Goal: Complete application form: Complete application form

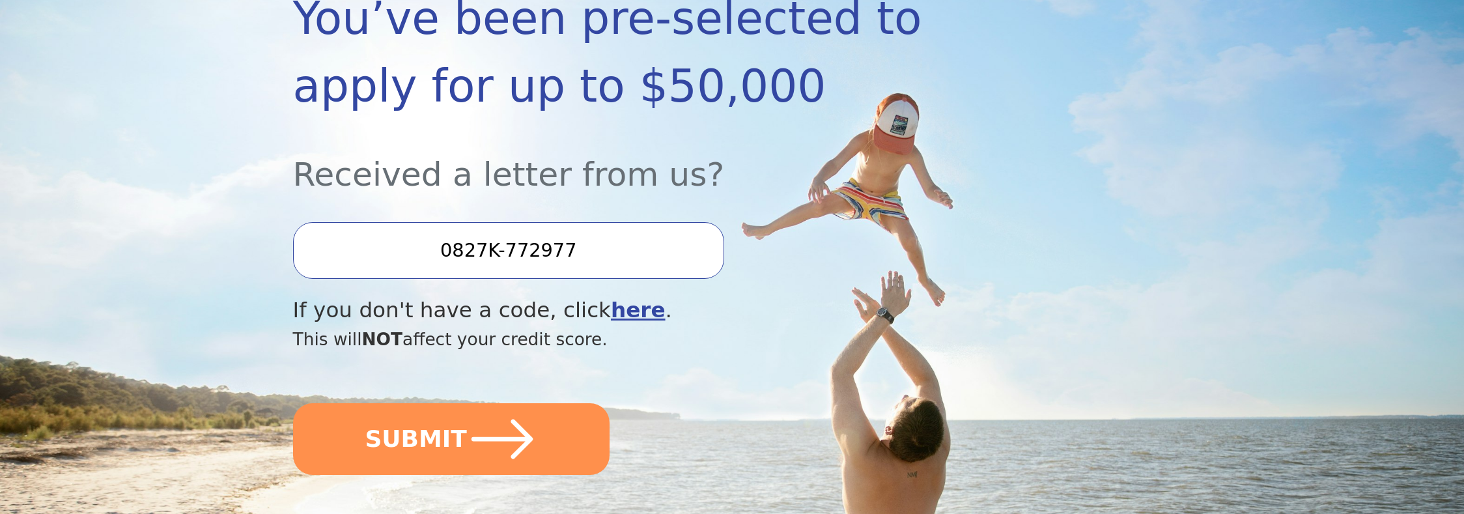
scroll to position [391, 0]
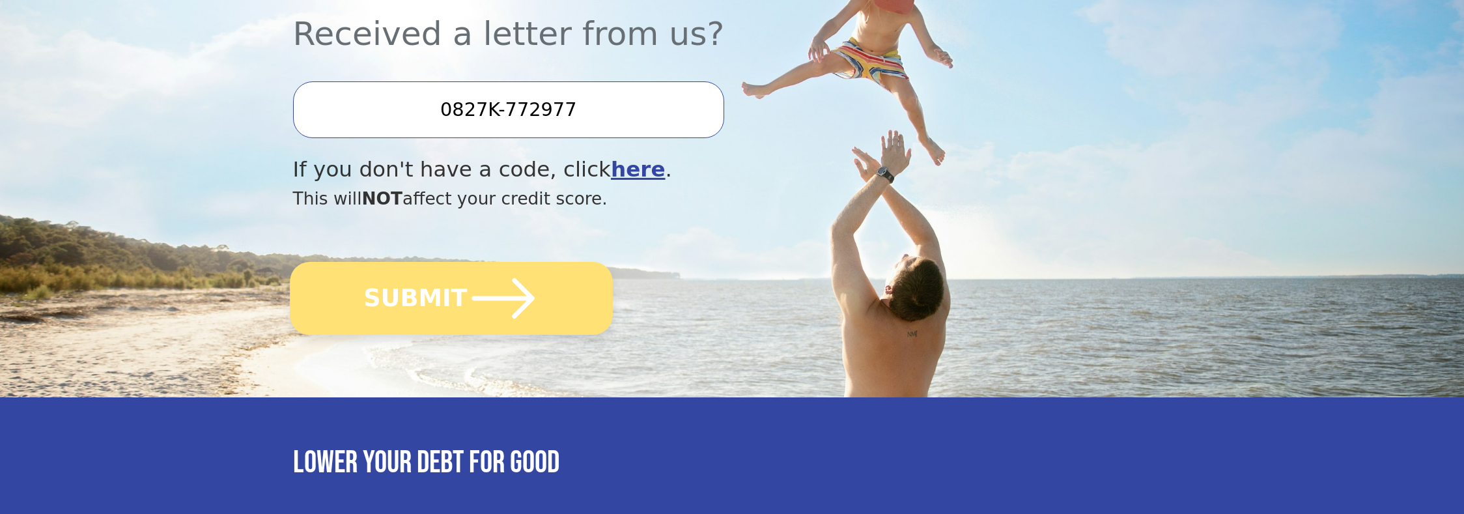
click at [532, 308] on icon "submit" at bounding box center [503, 299] width 72 height 72
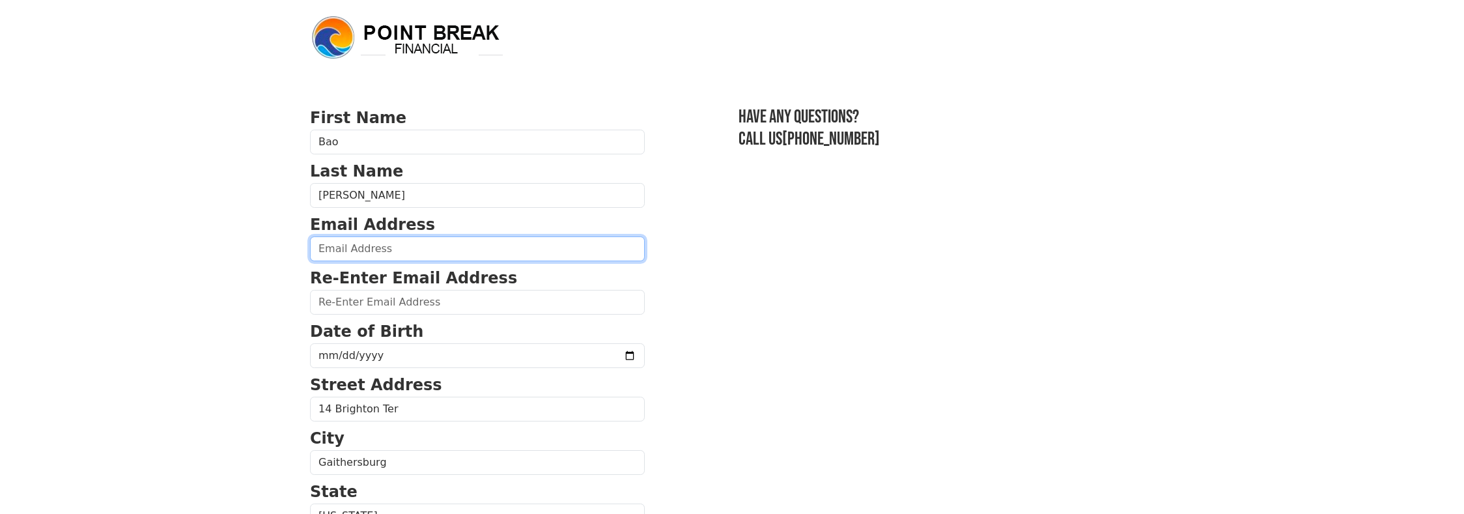
click at [337, 246] on input "email" at bounding box center [477, 248] width 335 height 25
type input "[EMAIL_ADDRESS][DOMAIN_NAME]"
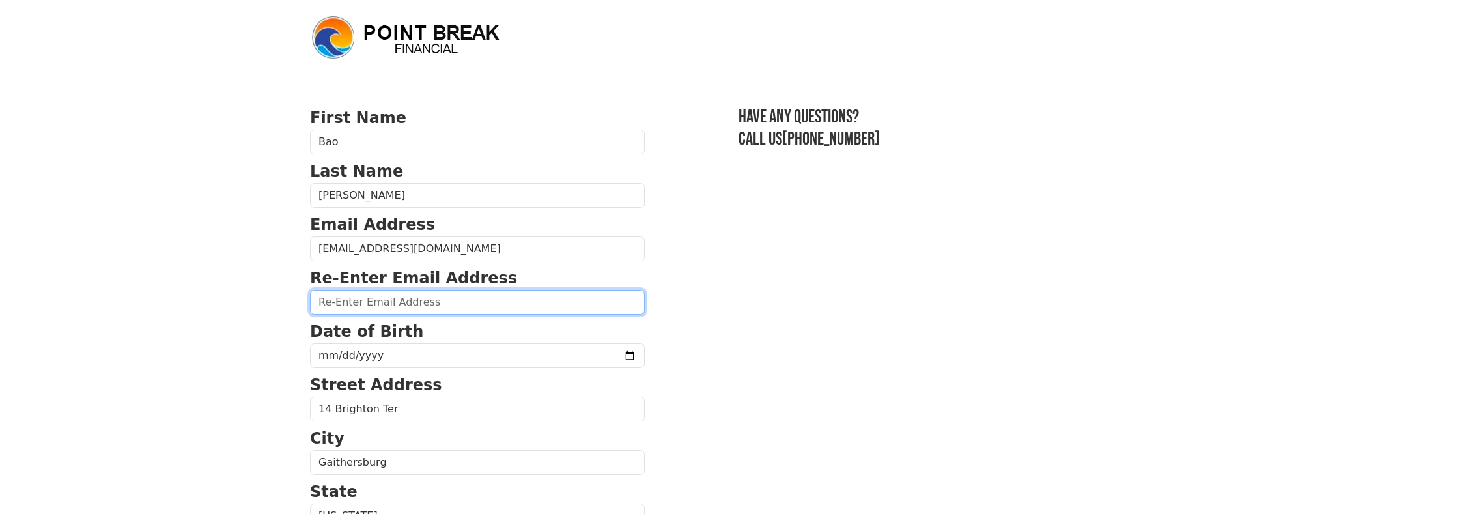
type input "quocbao317@yahoo.com"
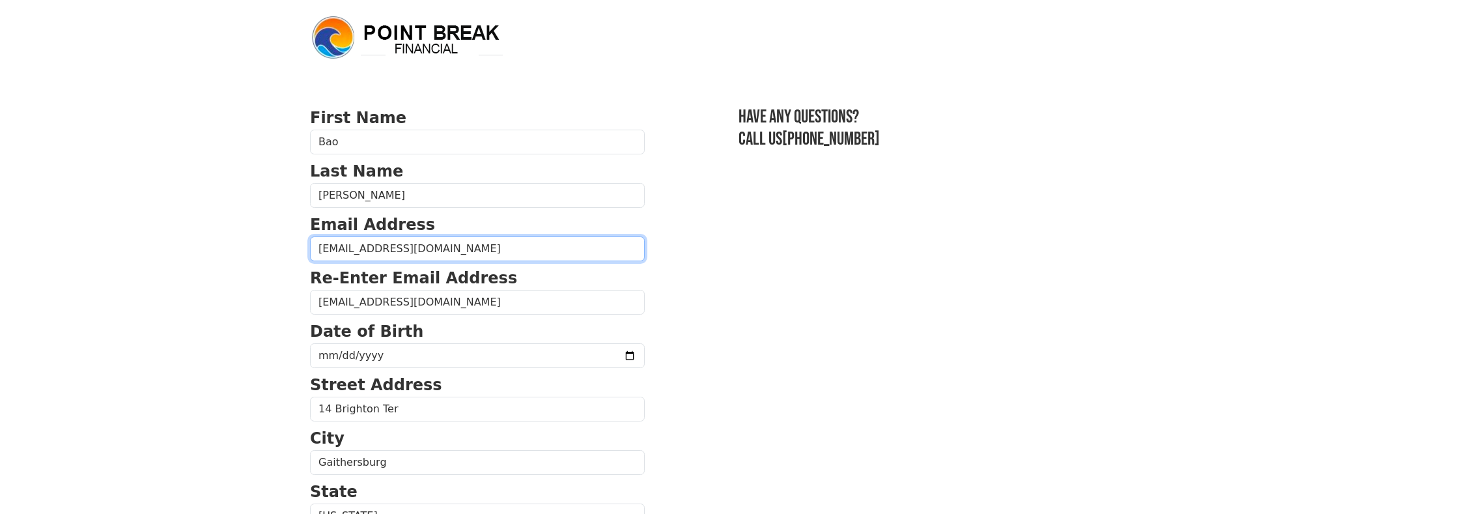
type input "(301) 906-7774"
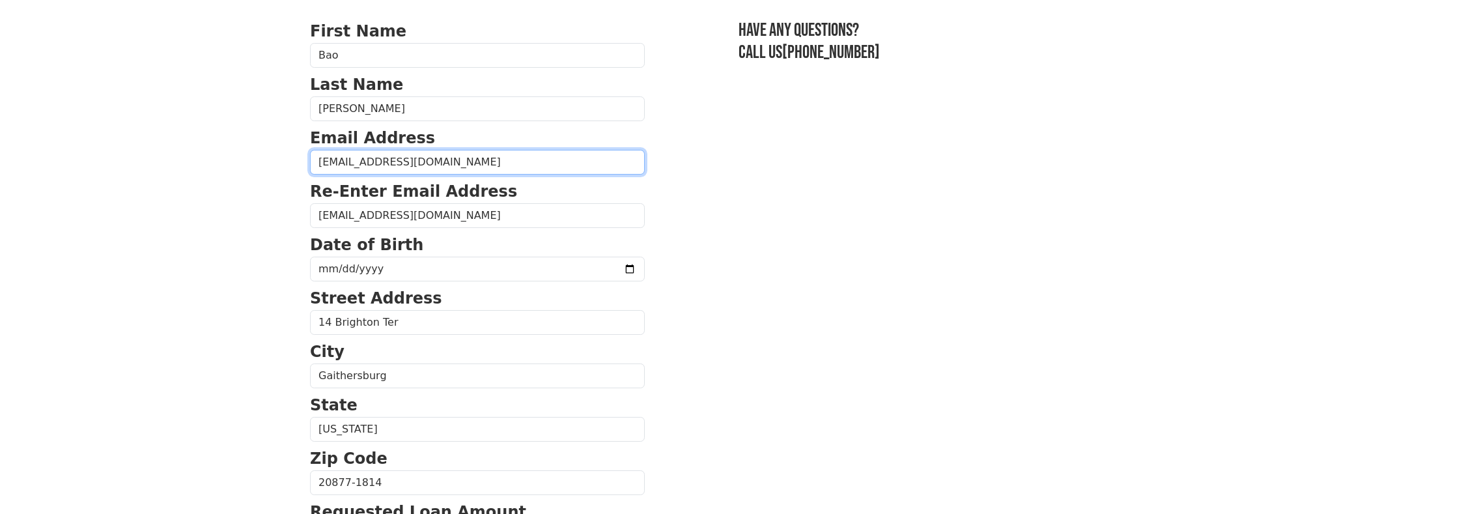
scroll to position [16, 0]
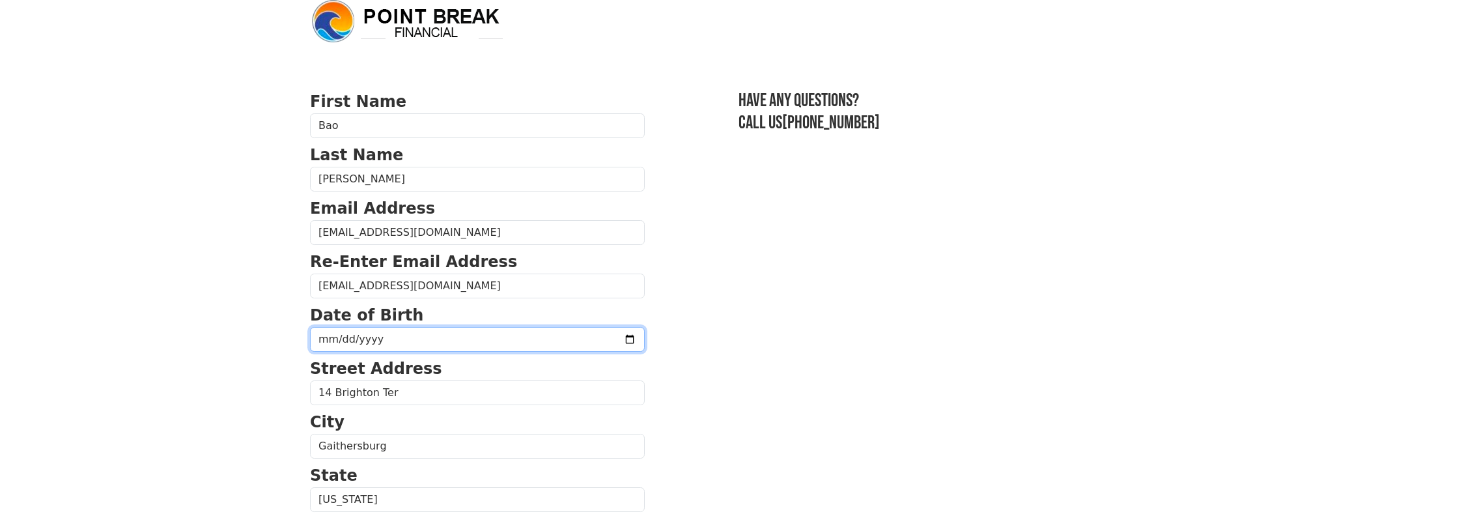
click at [361, 339] on input "date" at bounding box center [477, 339] width 335 height 25
click at [341, 345] on input "date" at bounding box center [477, 339] width 335 height 25
click at [323, 339] on input "date" at bounding box center [477, 339] width 335 height 25
type input "1986-03-17"
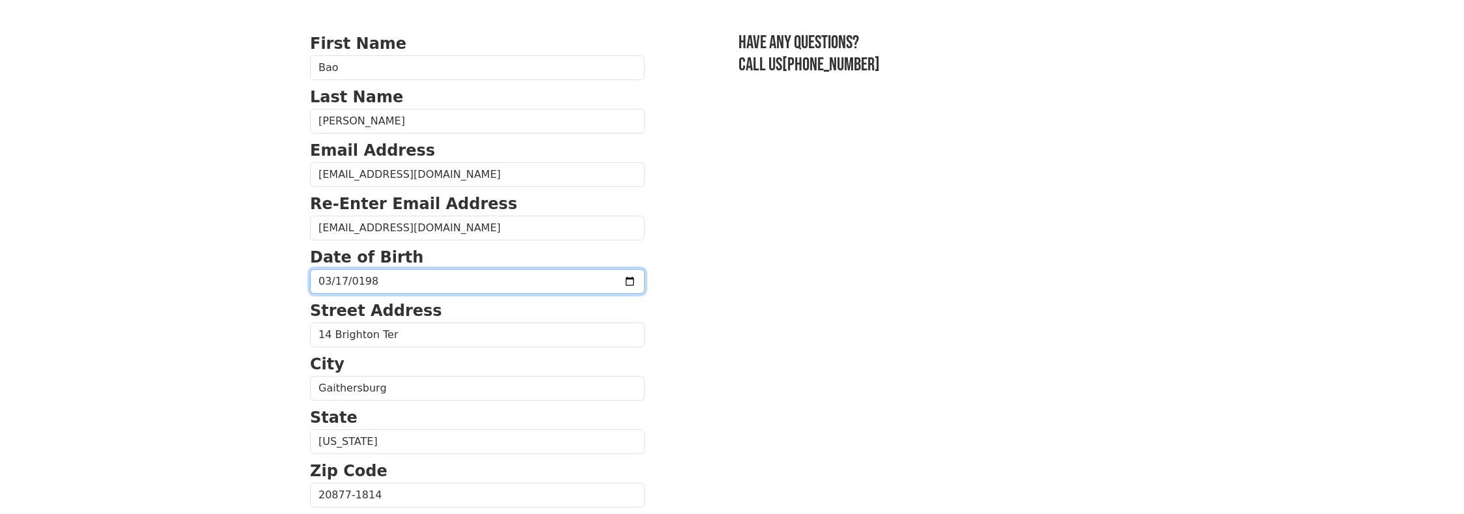
scroll to position [277, 0]
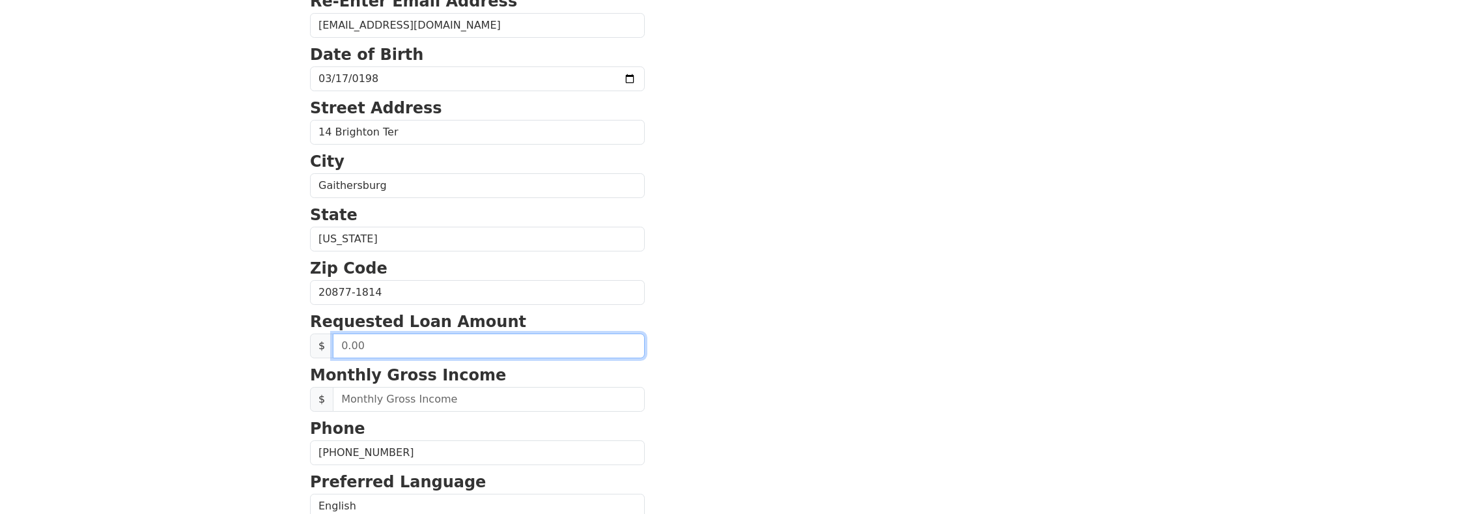
click at [371, 341] on input "text" at bounding box center [489, 346] width 312 height 25
type input "50,000.00"
drag, startPoint x: 776, startPoint y: 324, endPoint x: 747, endPoint y: 337, distance: 31.5
click at [776, 324] on section "First Name Bao Last Name Nguyen Email Address quocbao317@yahoo.com Re-Enter Ema…" at bounding box center [732, 293] width 844 height 929
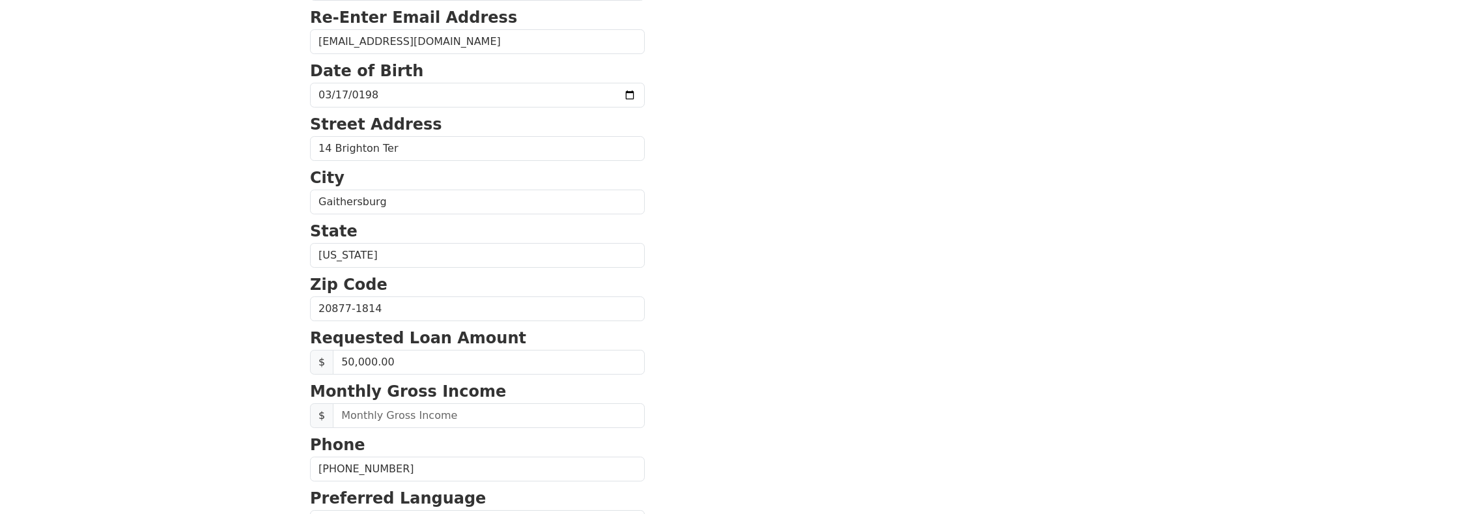
scroll to position [0, 0]
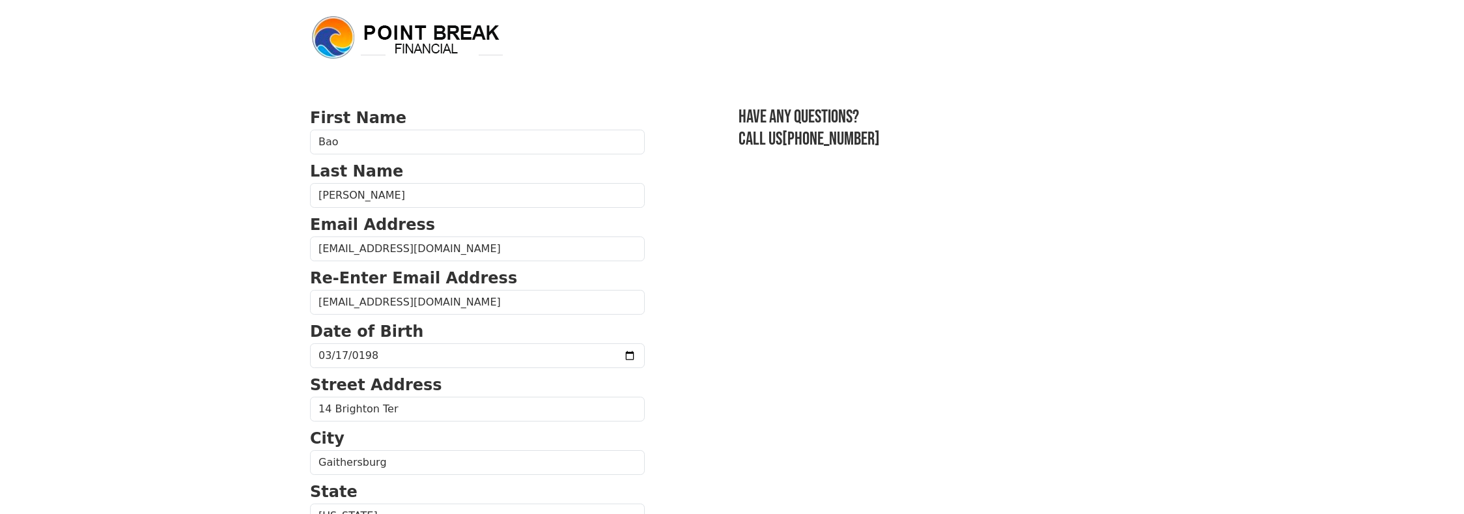
click at [242, 192] on body "First Name Bao Last Name Nguyen Email Address quocbao317@yahoo.com Re-Enter Ema…" at bounding box center [732, 257] width 1464 height 514
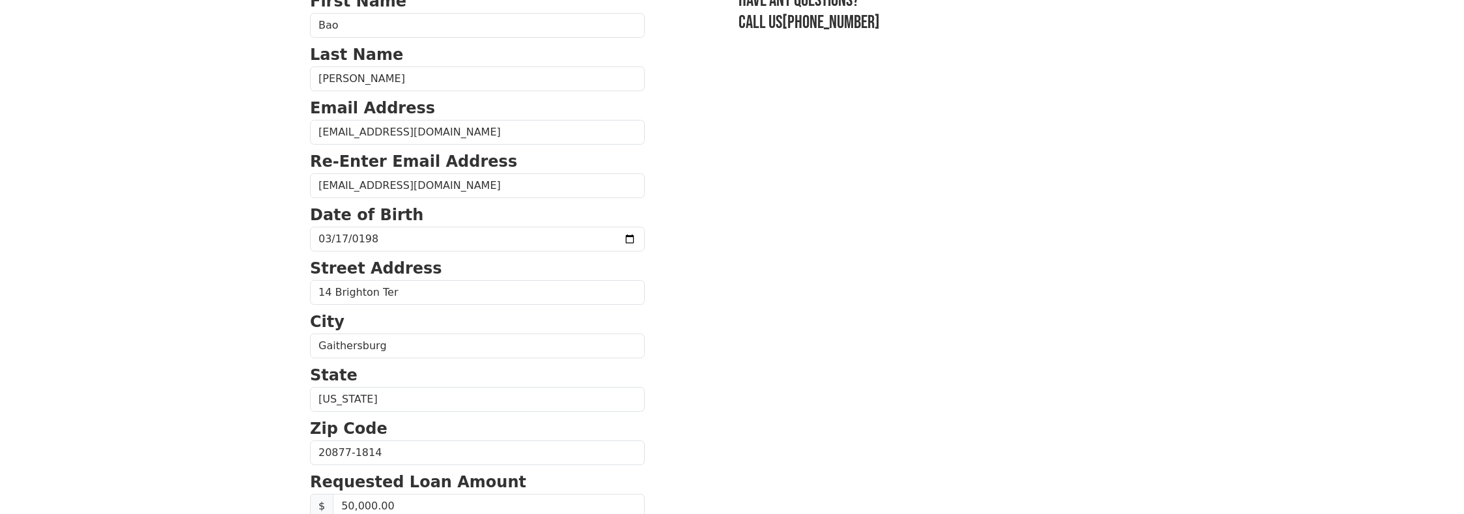
scroll to position [261, 0]
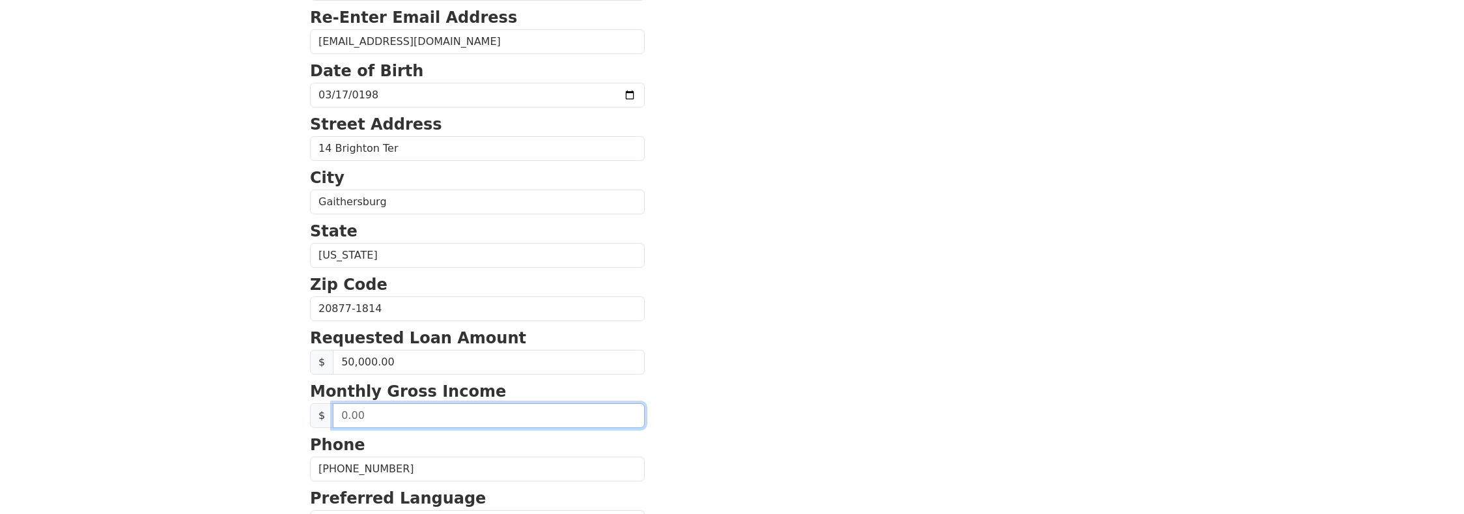
click at [410, 420] on input "text" at bounding box center [489, 415] width 312 height 25
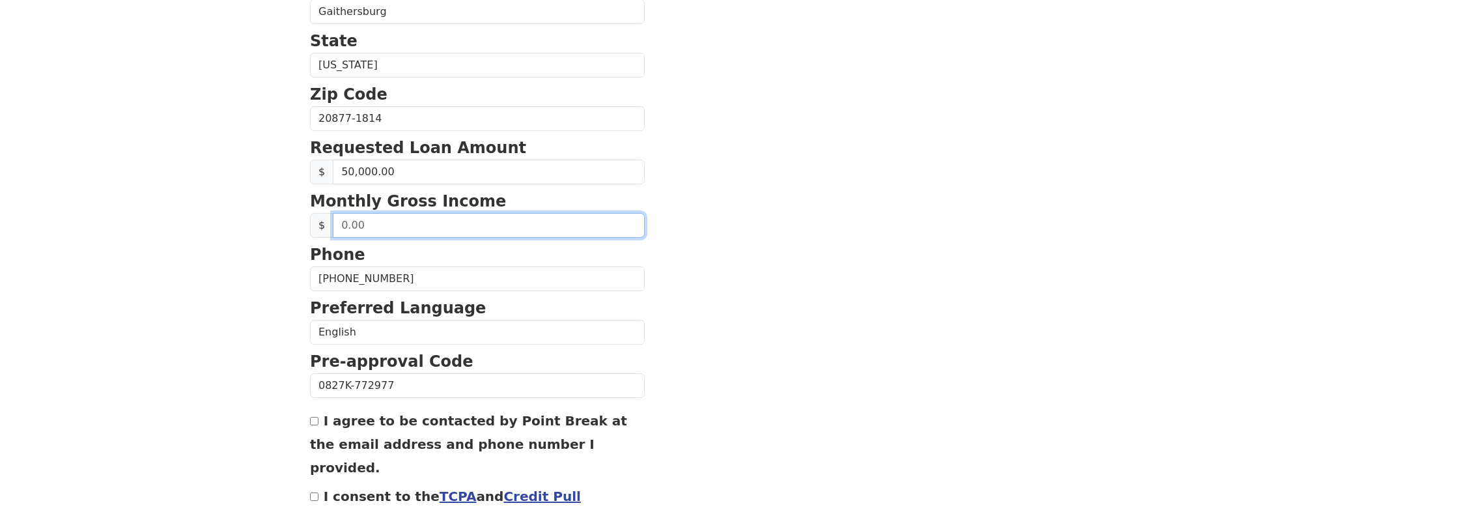
scroll to position [456, 0]
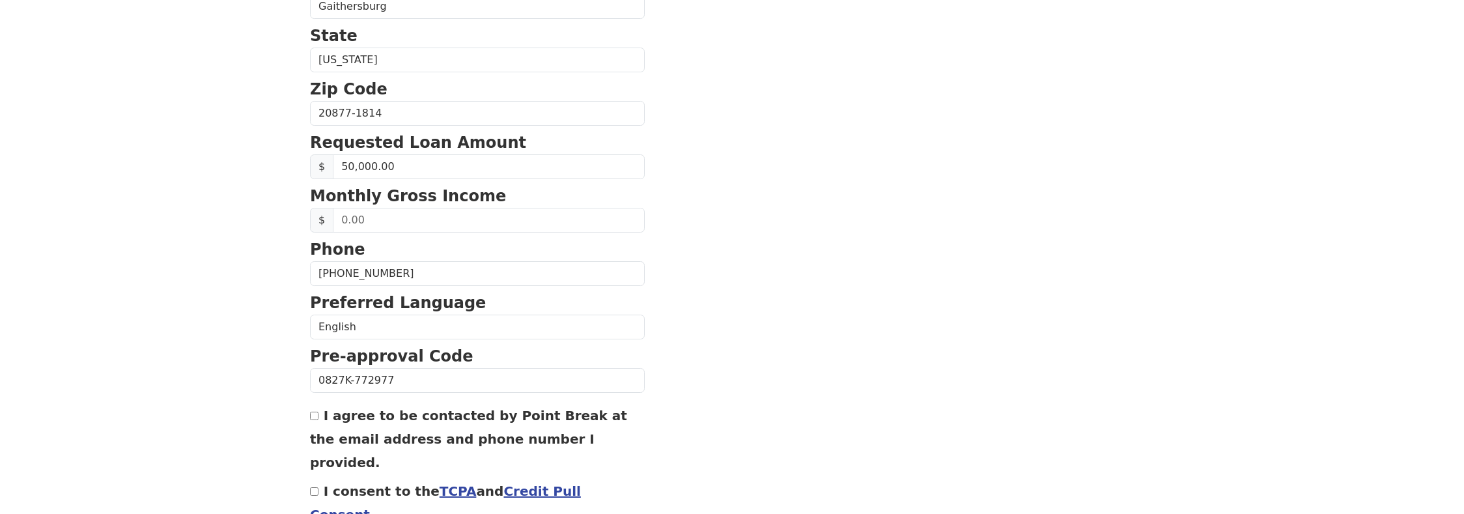
click at [313, 487] on input "I consent to the TCPA and Credit Pull Consent" at bounding box center [314, 491] width 8 height 8
checkbox input "true"
click at [315, 418] on input "I agree to be contacted by Point Break at the email address and phone number I …" at bounding box center [314, 416] width 8 height 8
checkbox input "true"
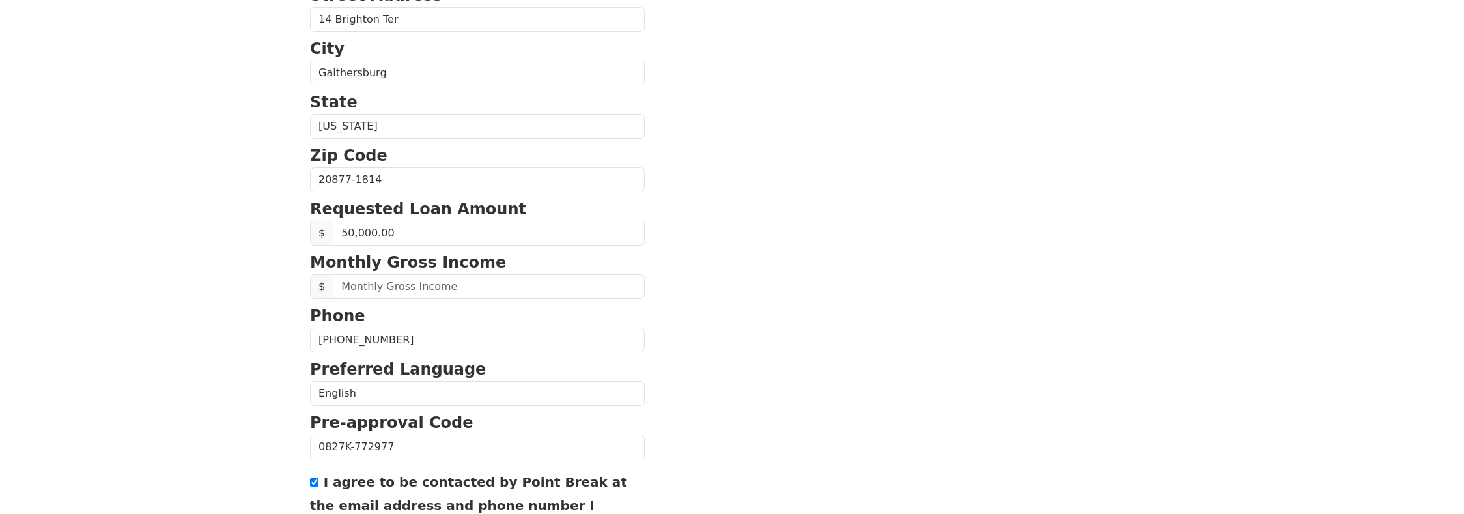
scroll to position [328, 0]
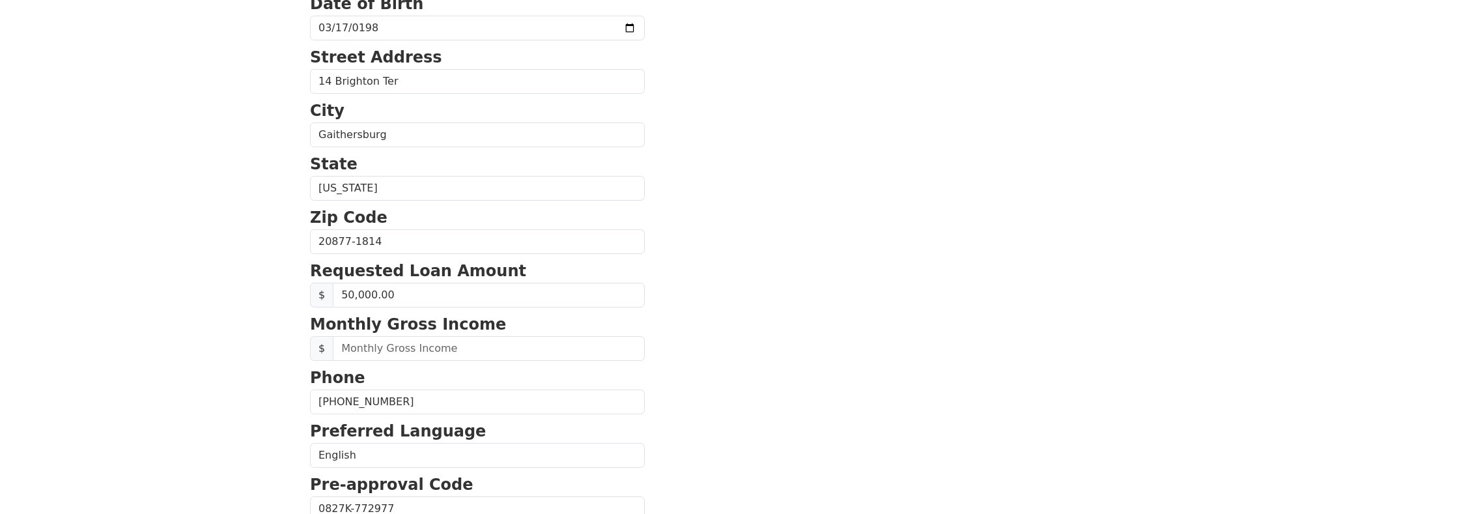
click at [463, 350] on input "text" at bounding box center [489, 348] width 312 height 25
click at [417, 345] on input "text" at bounding box center [489, 348] width 312 height 25
type input "15,000.00"
click at [804, 350] on section "First Name Bao Last Name Nguyen Email Address quocbao317@yahoo.com Re-Enter Ema…" at bounding box center [732, 243] width 844 height 929
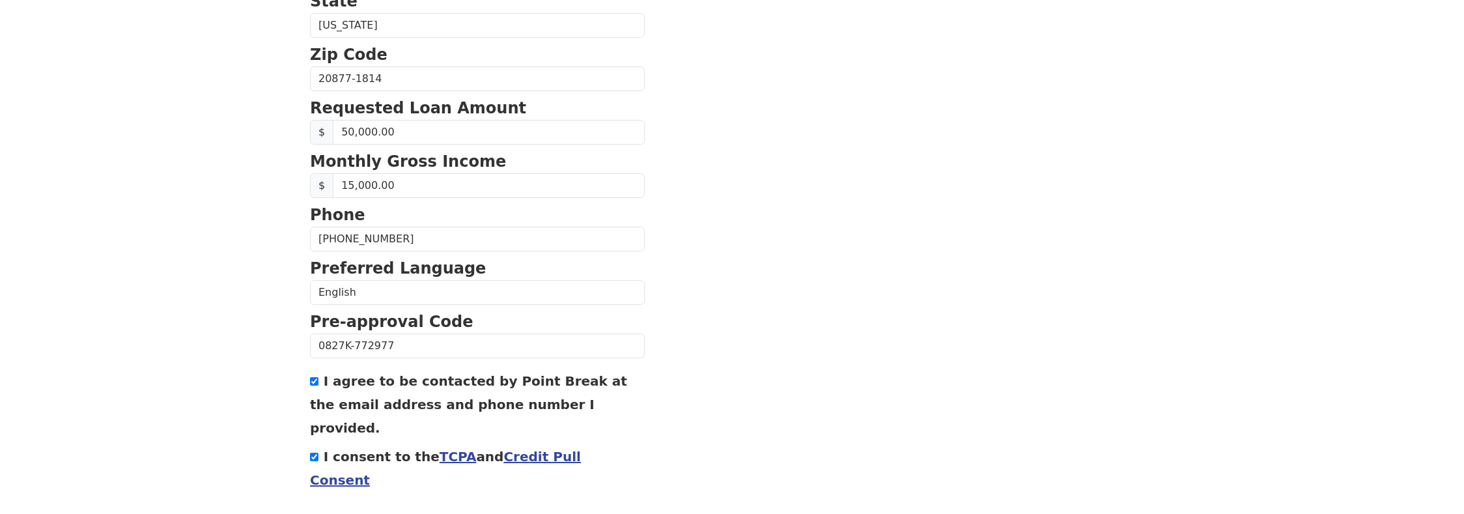
scroll to position [523, 0]
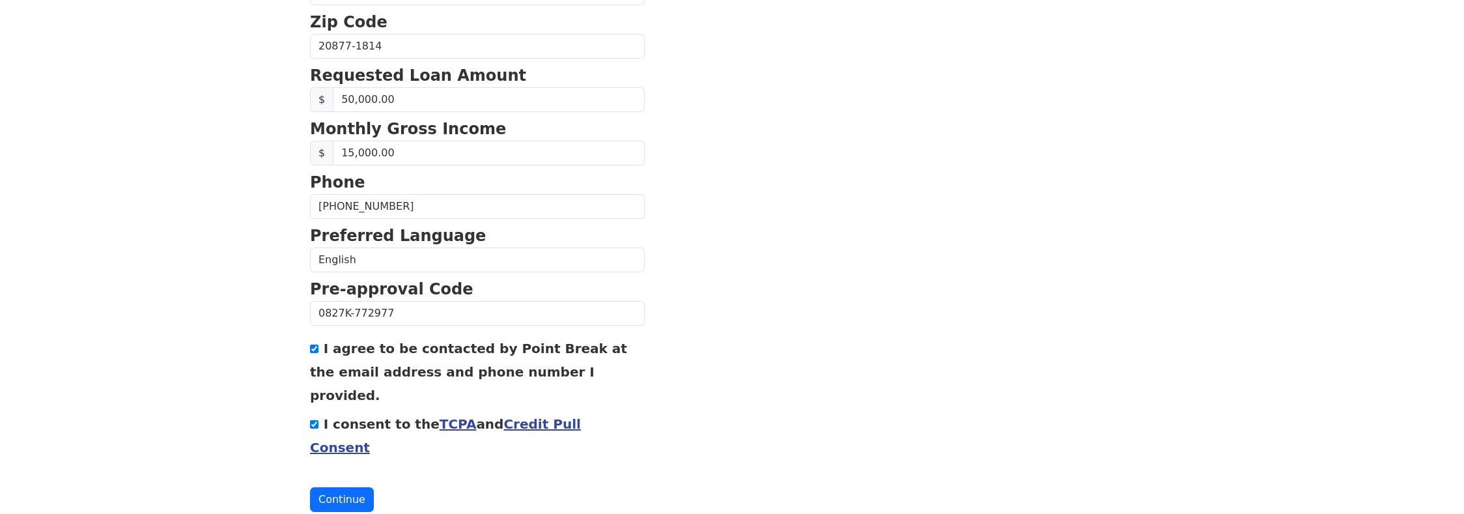
click at [932, 171] on section "First Name Bao Last Name Nguyen Email Address quocbao317@yahoo.com Re-Enter Ema…" at bounding box center [732, 47] width 844 height 929
